Goal: Information Seeking & Learning: Learn about a topic

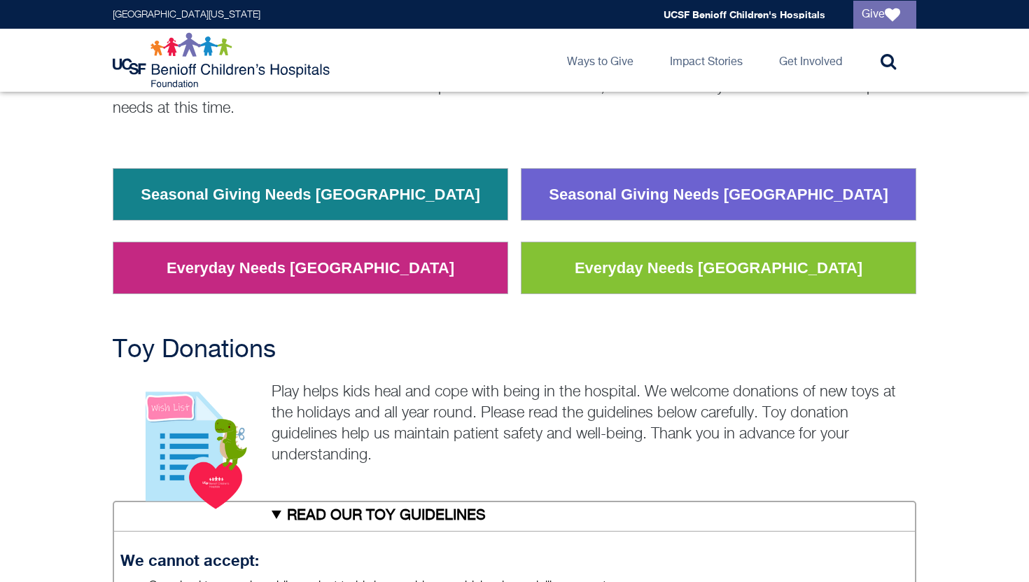
scroll to position [187, 0]
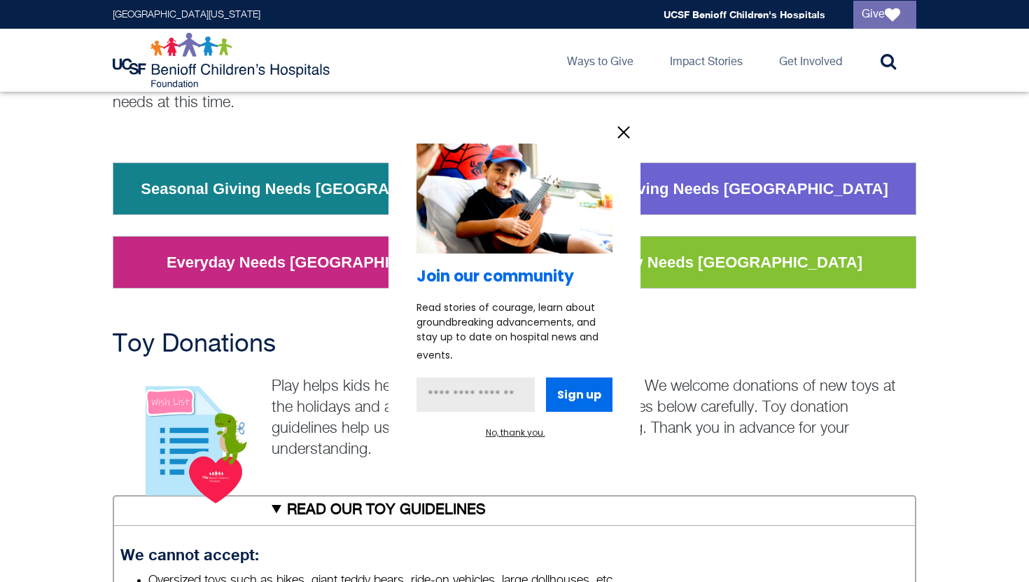
click at [629, 130] on icon "information" at bounding box center [623, 132] width 21 height 21
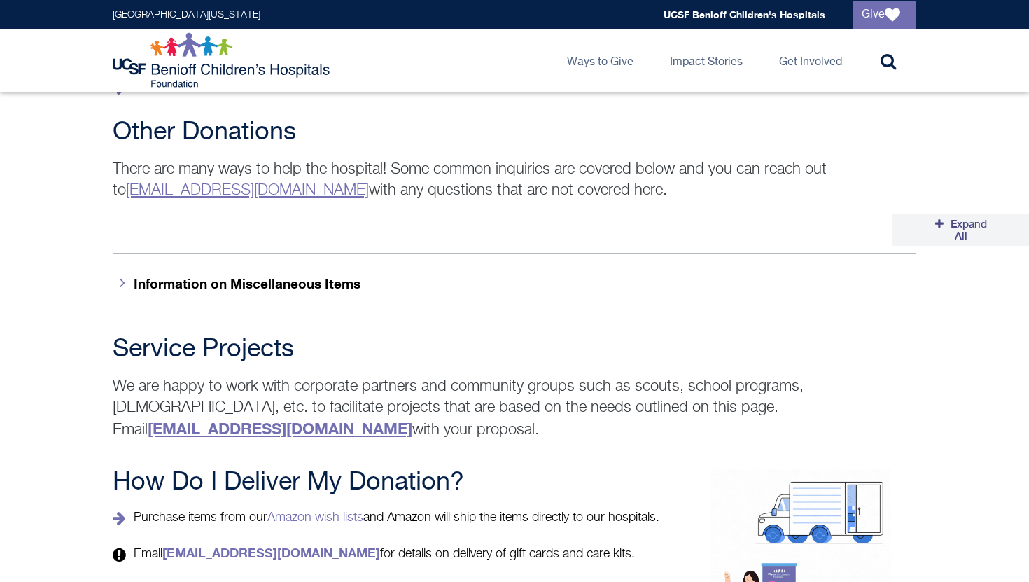
scroll to position [2280, 0]
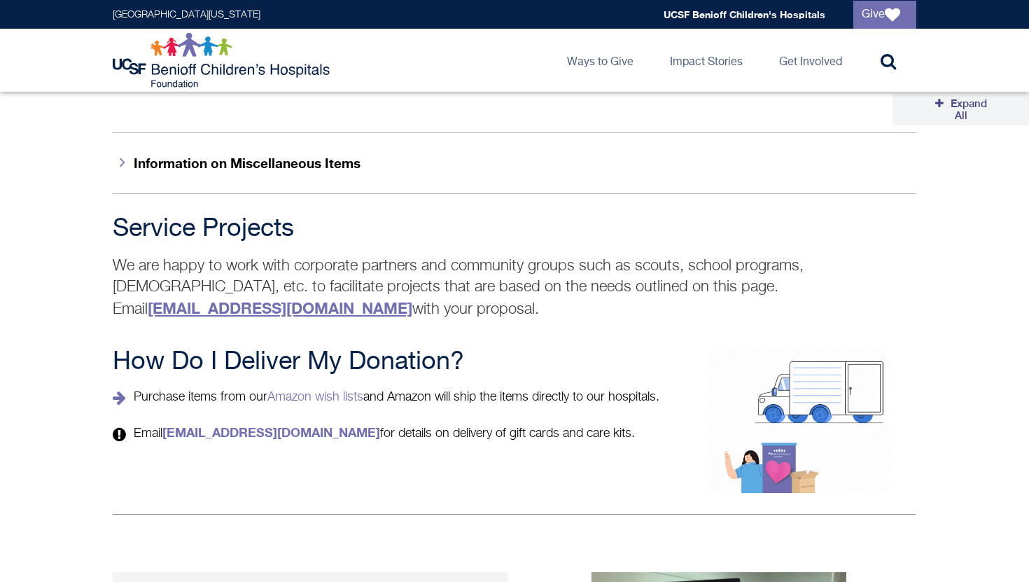
click at [136, 154] on button "Information on Miscellaneous Items" at bounding box center [514, 162] width 803 height 61
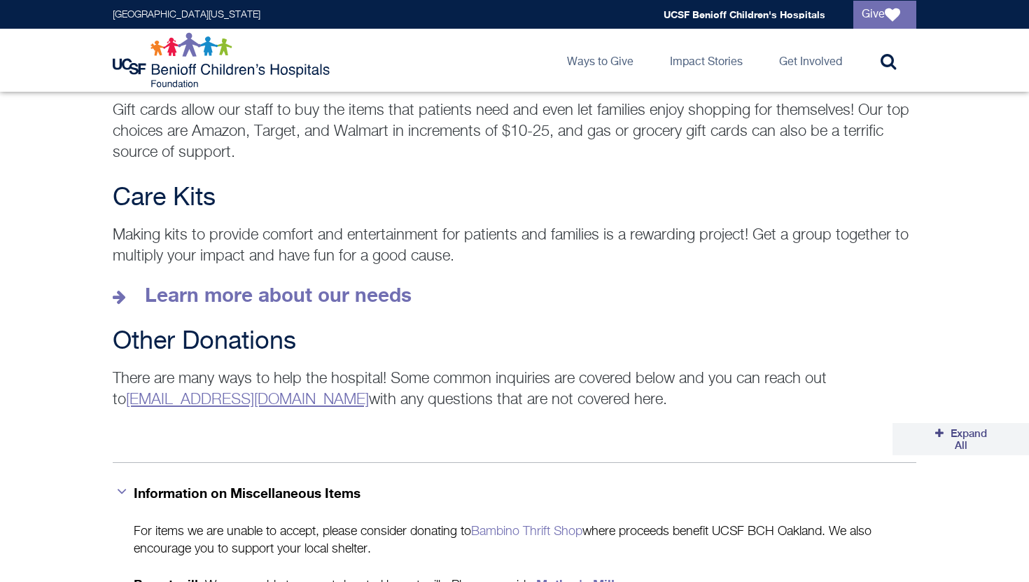
scroll to position [1951, 0]
click at [202, 391] on link "[EMAIL_ADDRESS][DOMAIN_NAME]" at bounding box center [247, 398] width 243 height 15
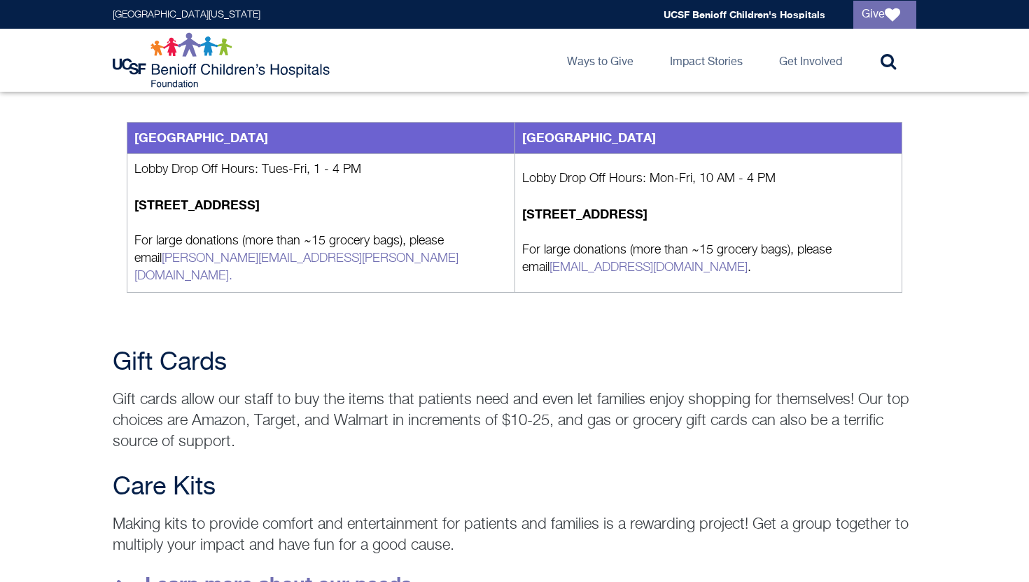
scroll to position [1834, 0]
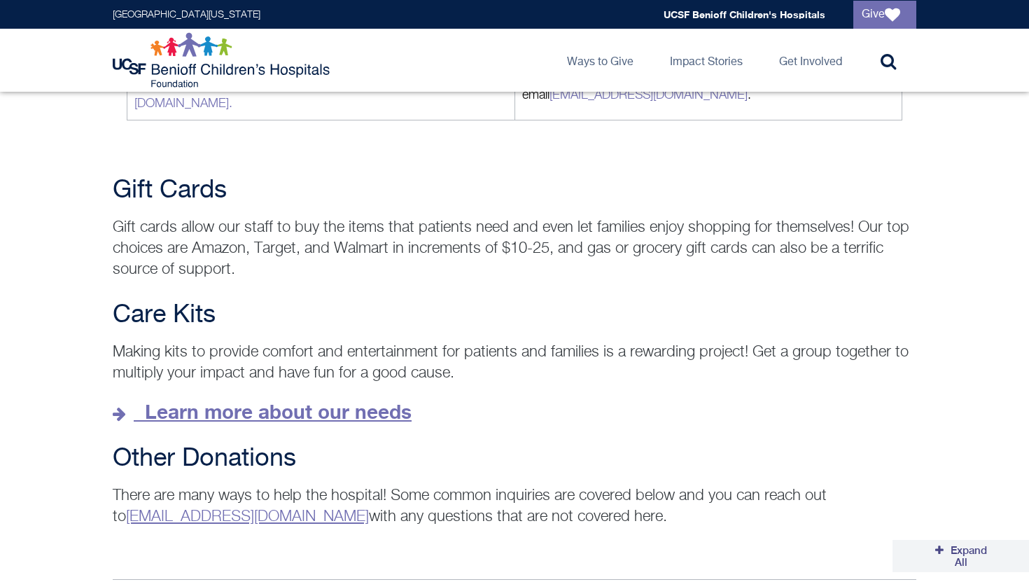
click at [223, 400] on strong "Learn more about our needs" at bounding box center [278, 411] width 267 height 23
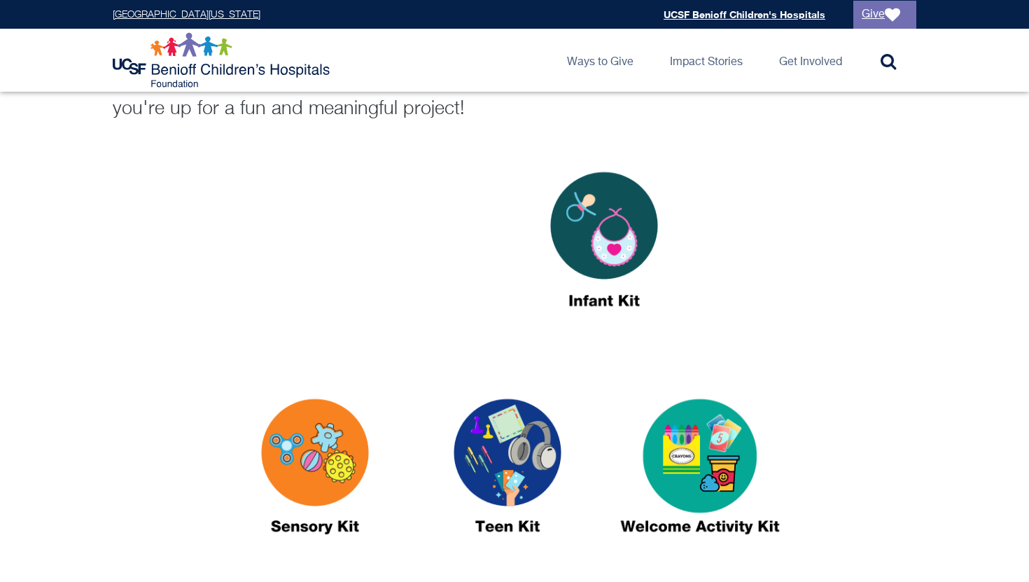
scroll to position [201, 0]
